Goal: Navigation & Orientation: Find specific page/section

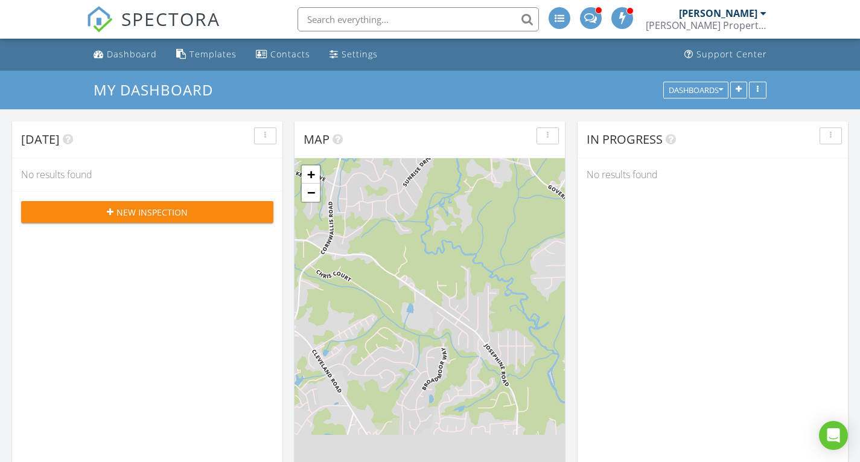
scroll to position [1118, 879]
click at [117, 47] on link "Dashboard" at bounding box center [125, 54] width 73 height 22
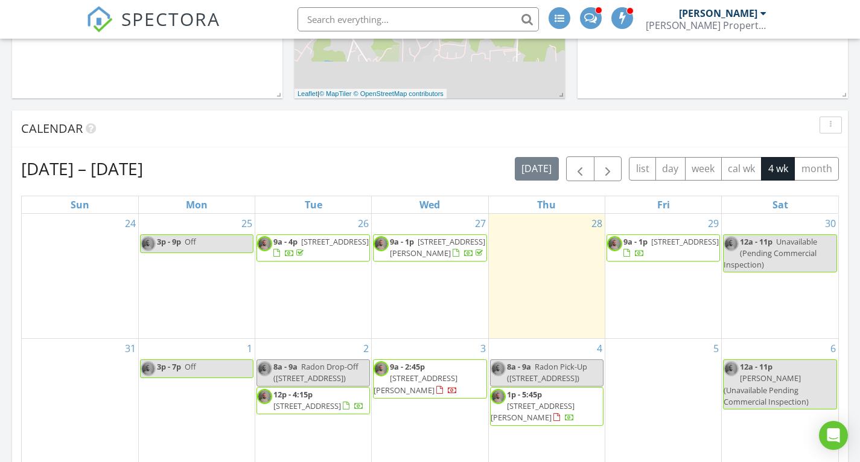
scroll to position [423, 0]
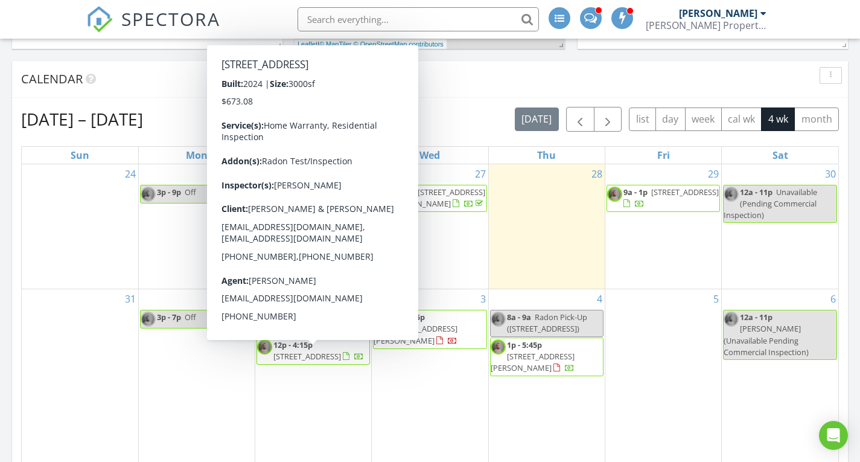
click at [334, 357] on span "109 Sofia Dr, Manalapan Township 07726" at bounding box center [308, 356] width 68 height 11
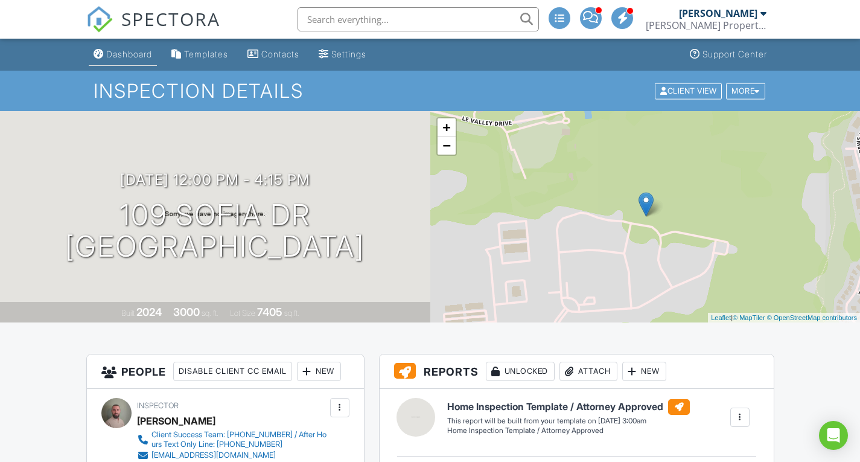
click at [121, 50] on div "Dashboard" at bounding box center [129, 54] width 46 height 10
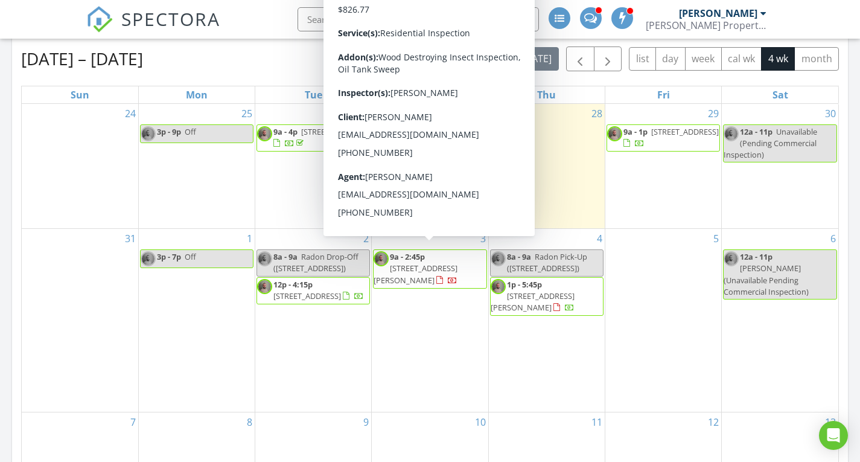
scroll to position [423, 0]
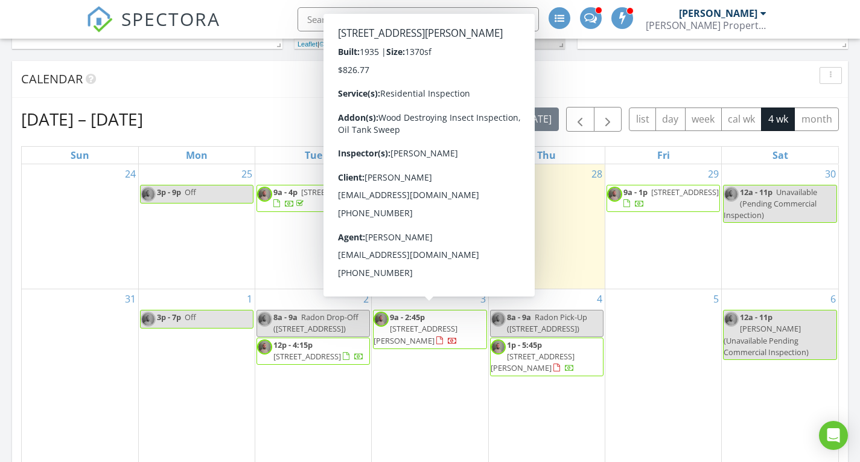
click at [444, 323] on span "378 James St, Phillipsburg 08865" at bounding box center [416, 334] width 84 height 22
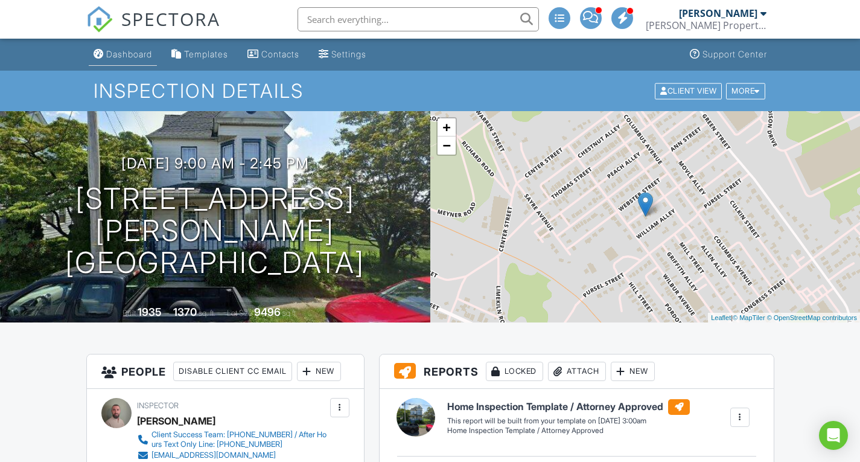
click at [146, 59] on div "Dashboard" at bounding box center [129, 54] width 46 height 10
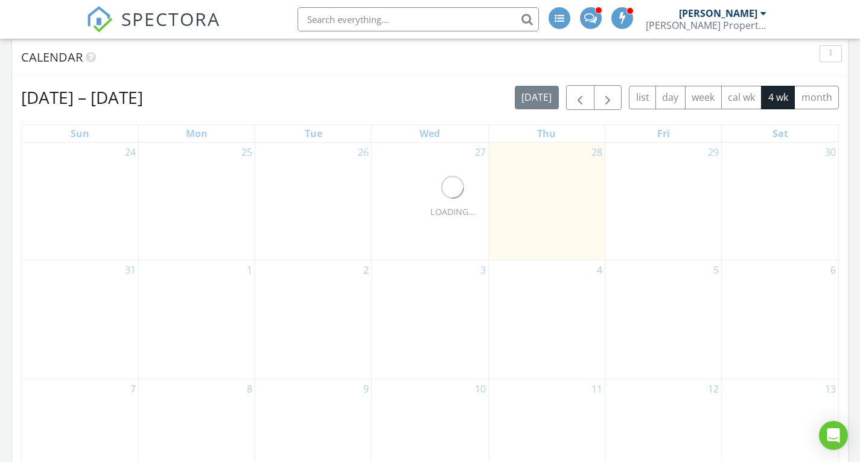
scroll to position [543, 0]
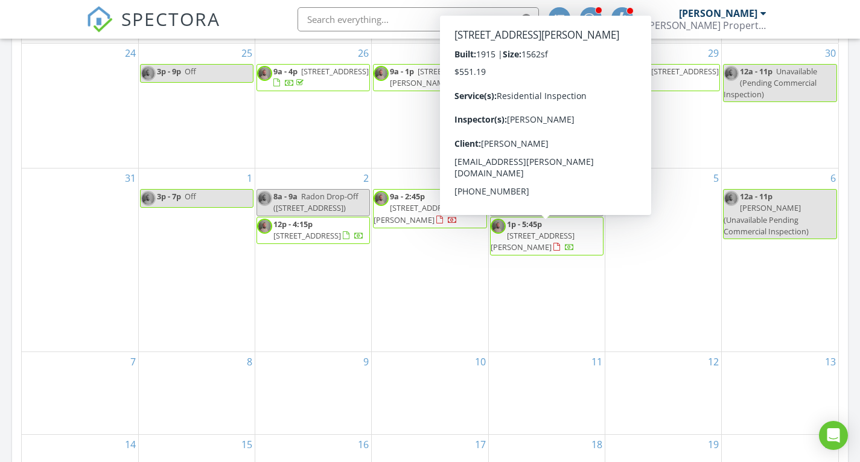
click at [542, 237] on span "[STREET_ADDRESS][PERSON_NAME]" at bounding box center [533, 241] width 84 height 22
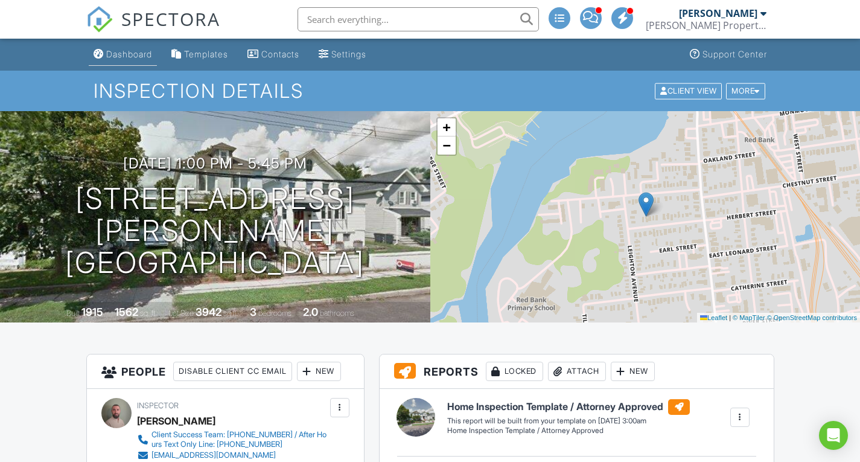
click at [110, 50] on div "Dashboard" at bounding box center [129, 54] width 46 height 10
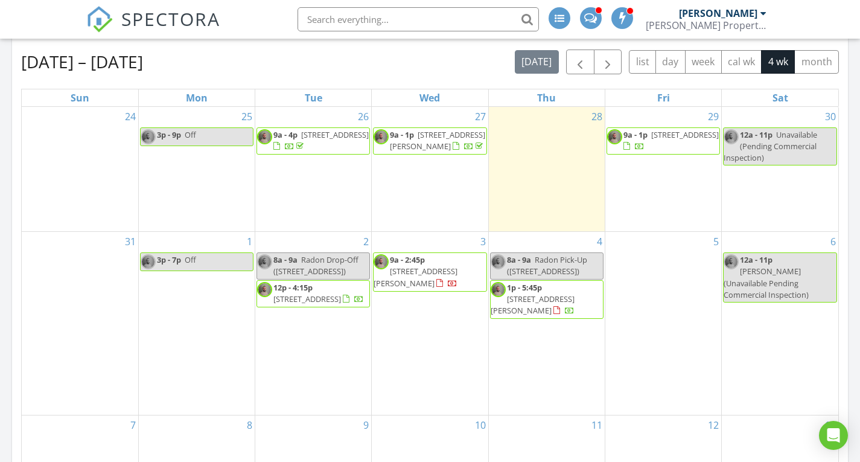
scroll to position [423, 0]
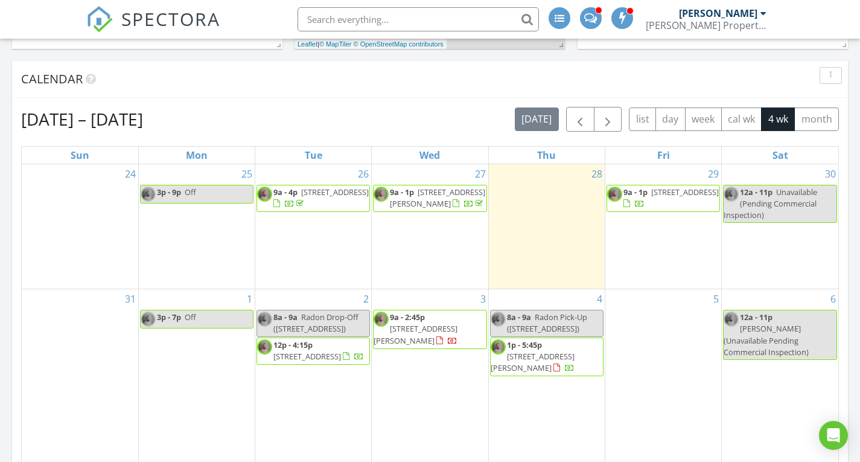
click at [777, 203] on span "Unavailable (Pending Commercial Inspection)" at bounding box center [771, 204] width 94 height 34
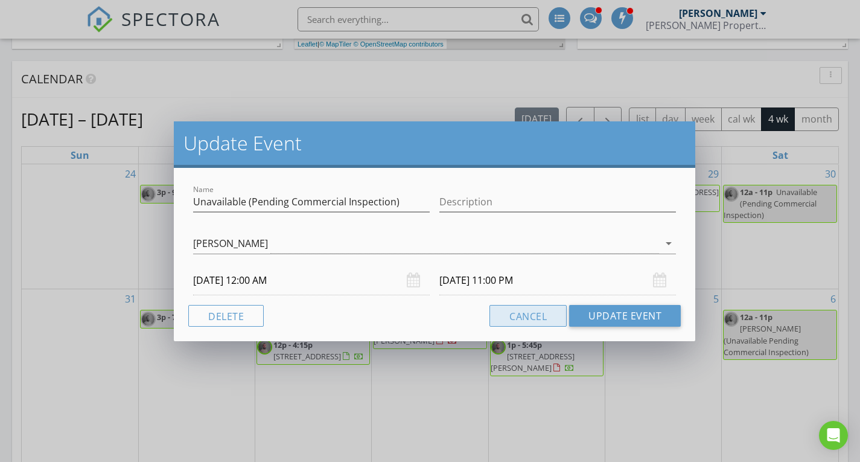
click at [527, 312] on button "Cancel" at bounding box center [528, 316] width 77 height 22
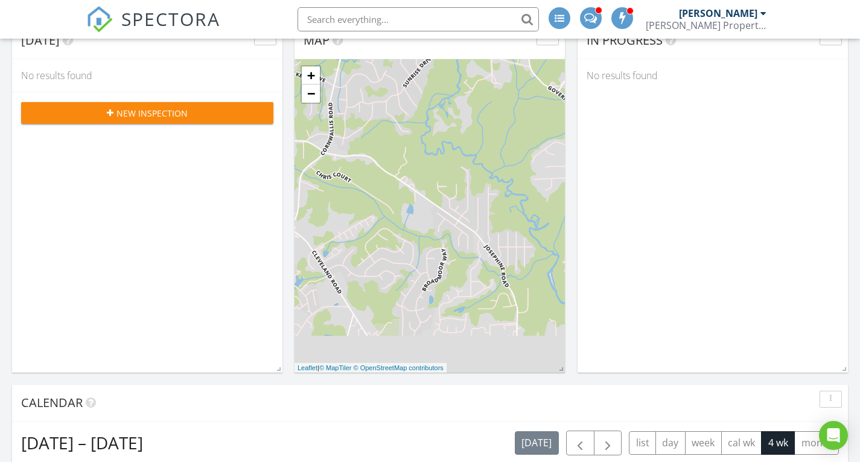
scroll to position [0, 0]
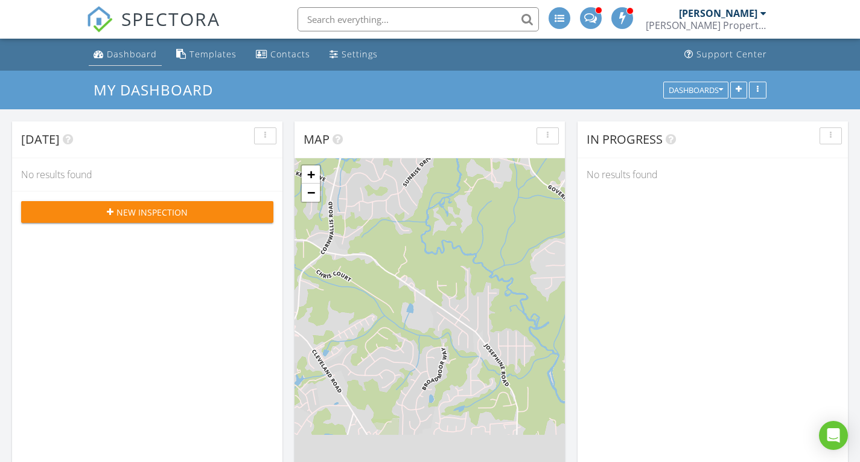
click at [142, 60] on div "Dashboard" at bounding box center [132, 53] width 50 height 11
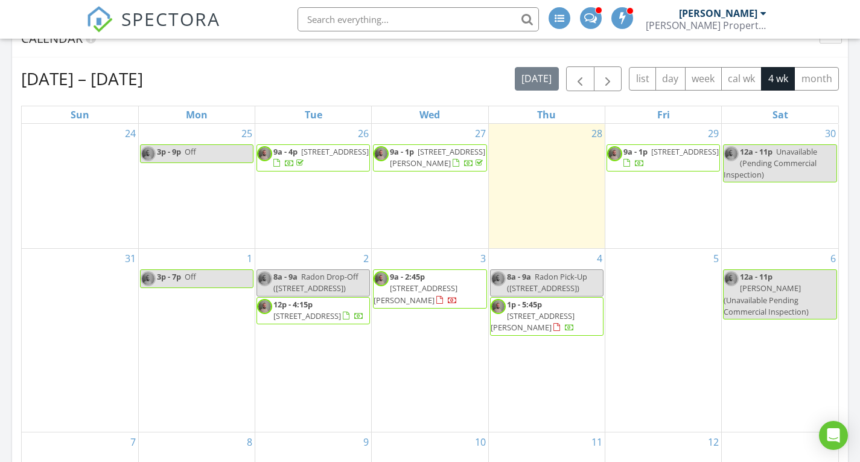
scroll to position [483, 0]
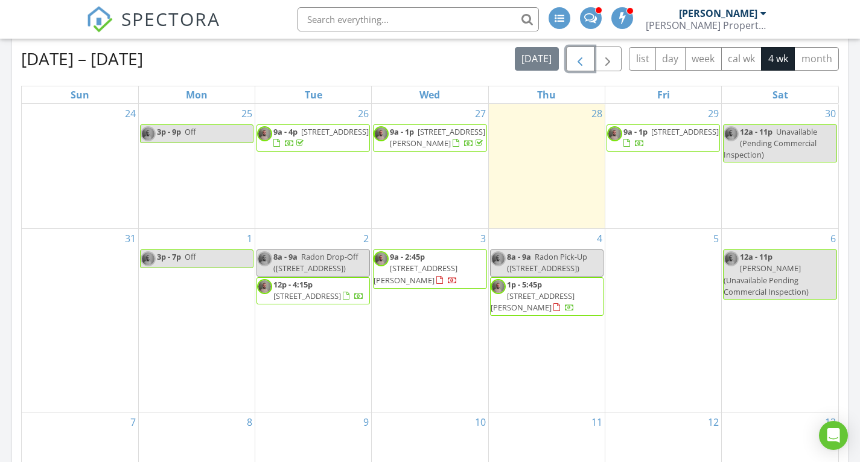
click at [580, 62] on span "button" at bounding box center [580, 59] width 14 height 14
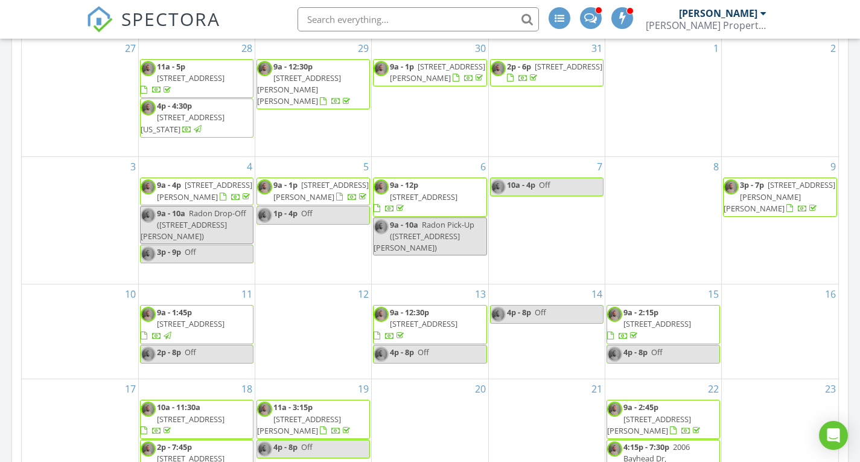
scroll to position [725, 0]
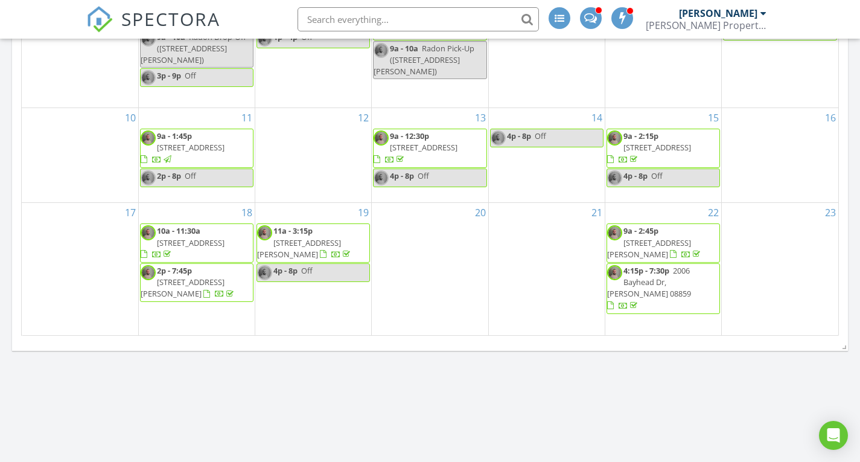
click at [335, 244] on span "235 Prince Charles Ct, Toms River 08757" at bounding box center [299, 248] width 84 height 22
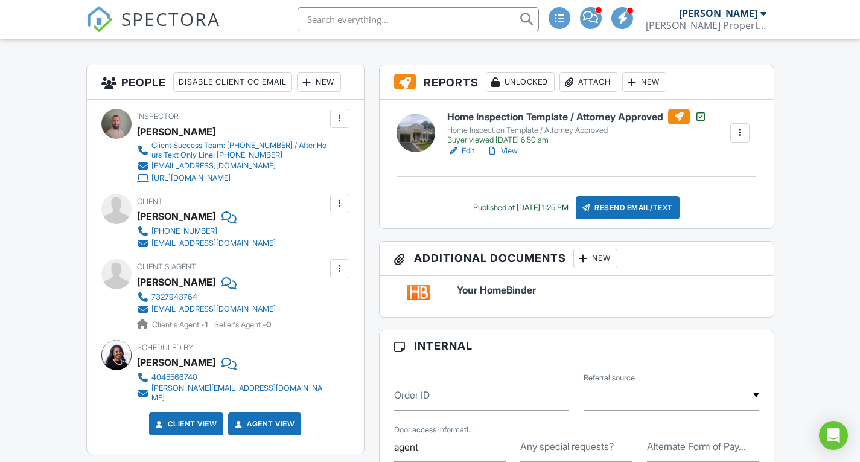
scroll to position [302, 0]
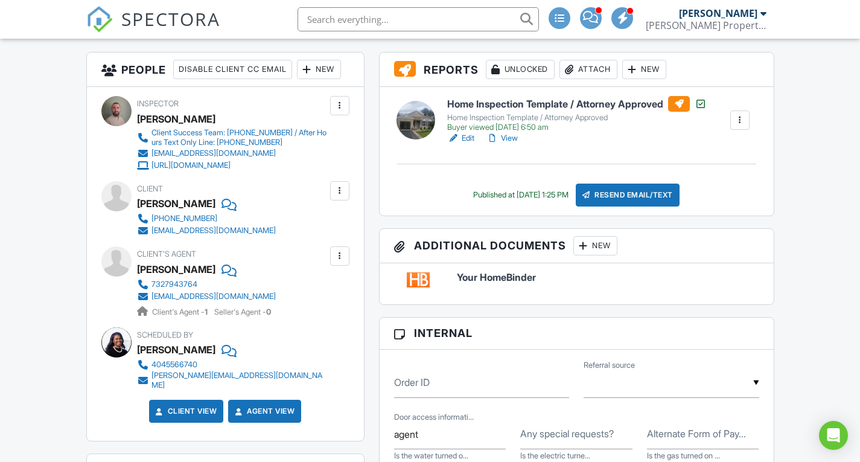
drag, startPoint x: 161, startPoint y: 219, endPoint x: 344, endPoint y: 315, distance: 206.6
click at [344, 315] on div "Client's Agent Carol Feretich 7327943764 none1@email.com Client's Agent - 1 Sel…" at bounding box center [225, 281] width 248 height 71
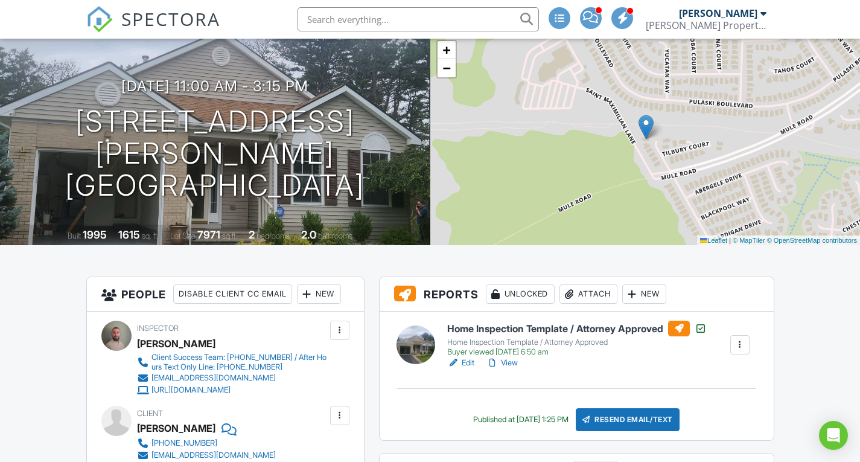
scroll to position [0, 0]
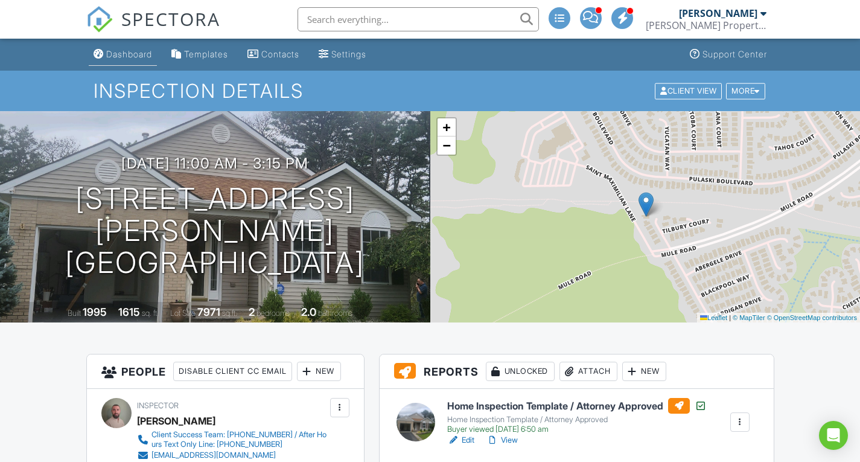
click at [114, 58] on div "Dashboard" at bounding box center [129, 54] width 46 height 10
